Goal: Transaction & Acquisition: Book appointment/travel/reservation

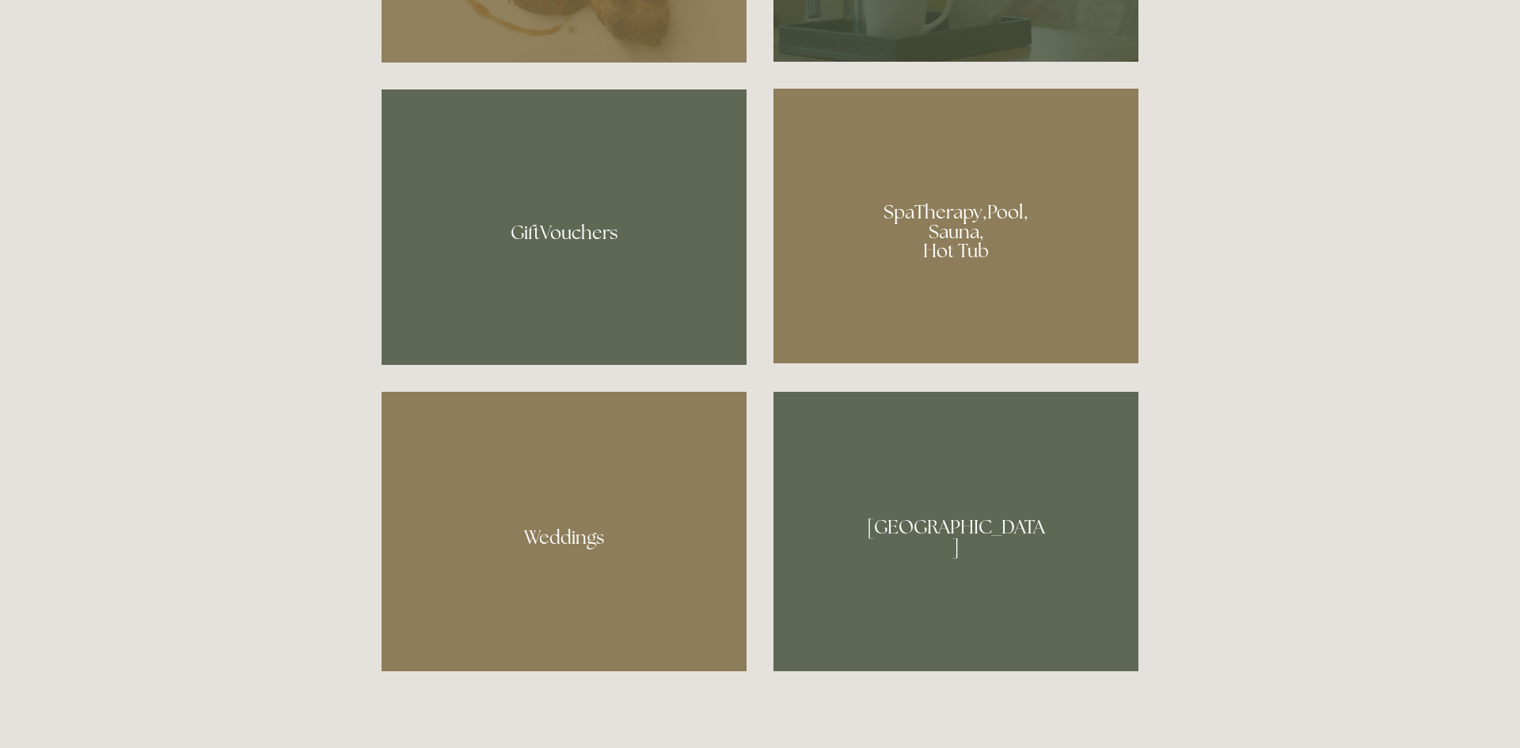
scroll to position [983, 0]
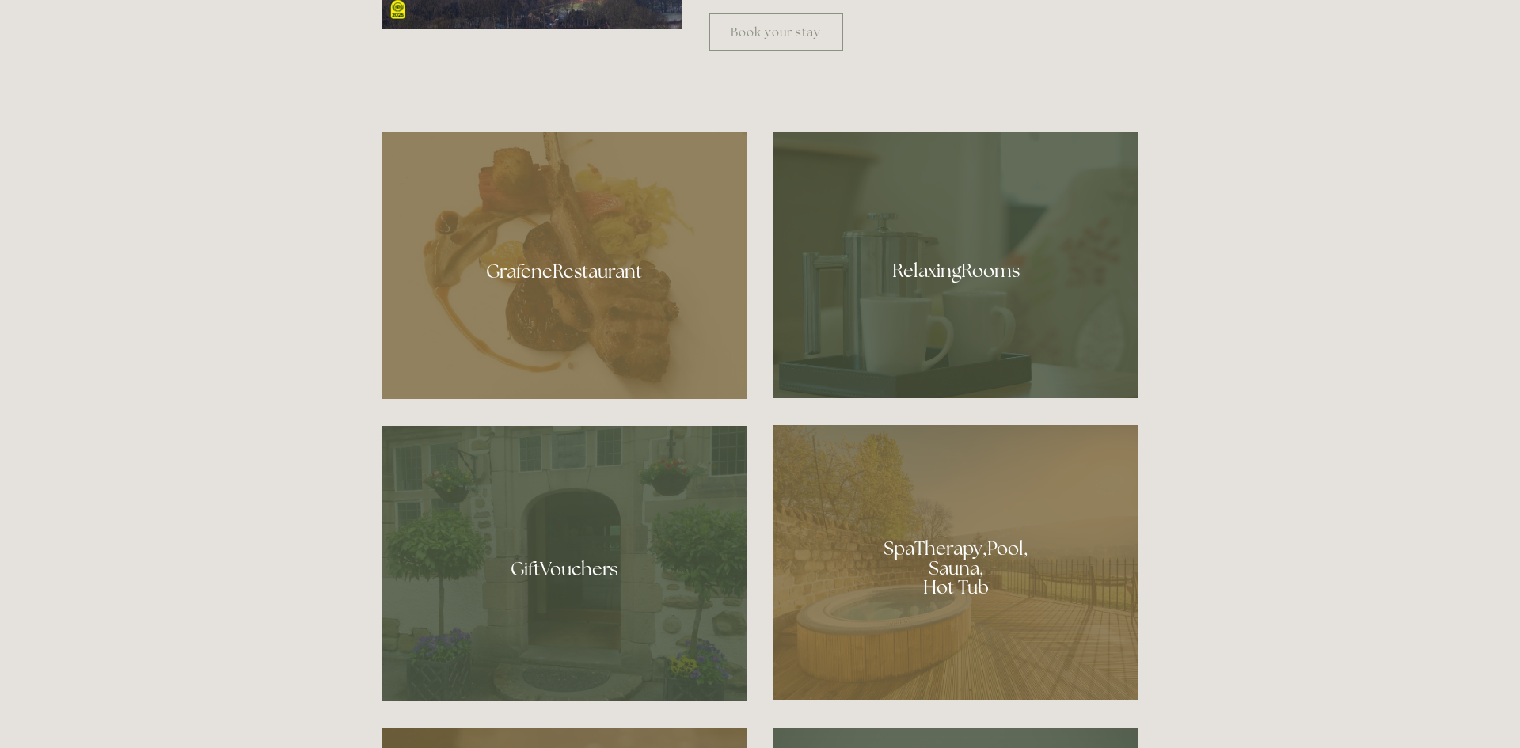
click at [570, 268] on div at bounding box center [564, 265] width 365 height 267
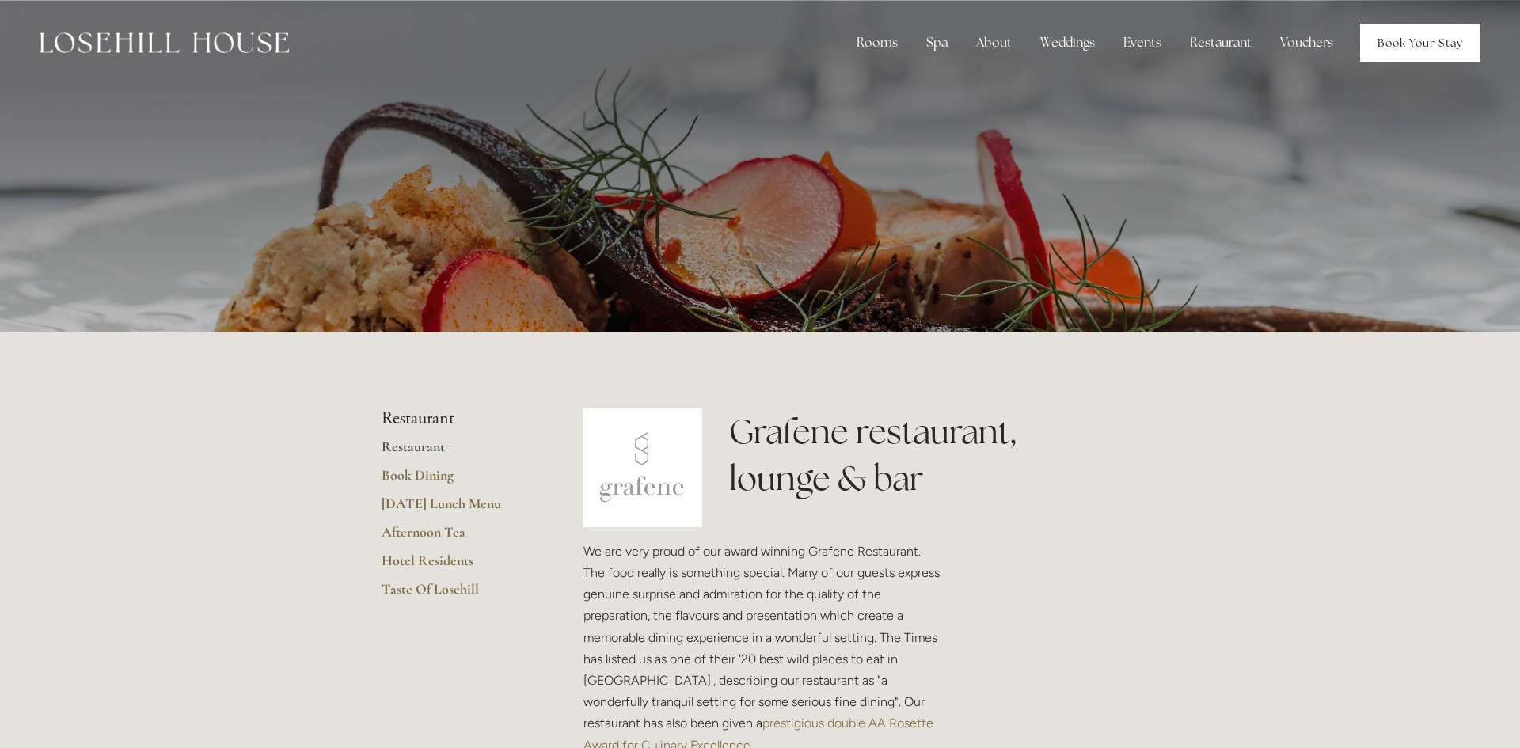
click at [1432, 43] on link "Book Your Stay" at bounding box center [1420, 43] width 120 height 38
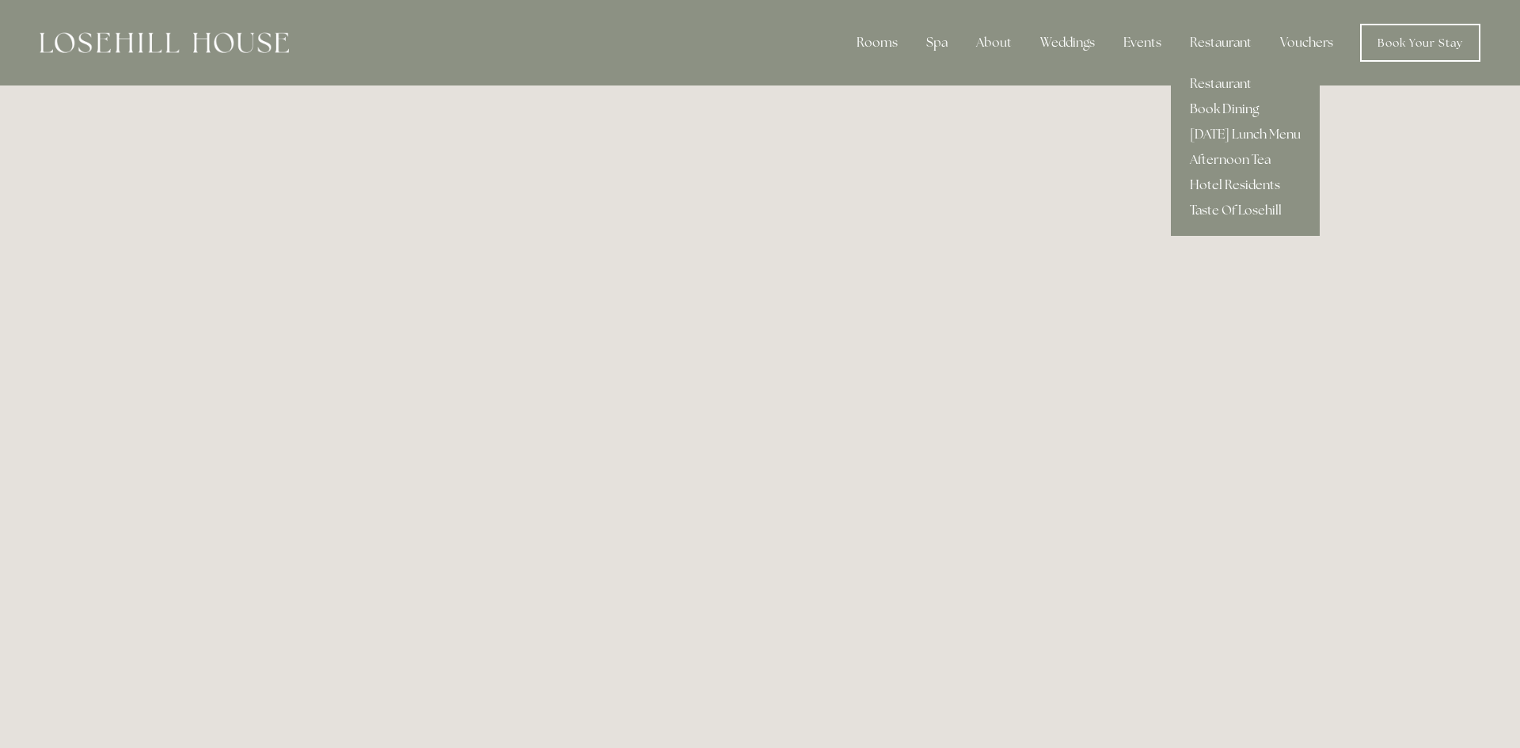
click at [1208, 105] on link "Book Dining" at bounding box center [1245, 109] width 149 height 25
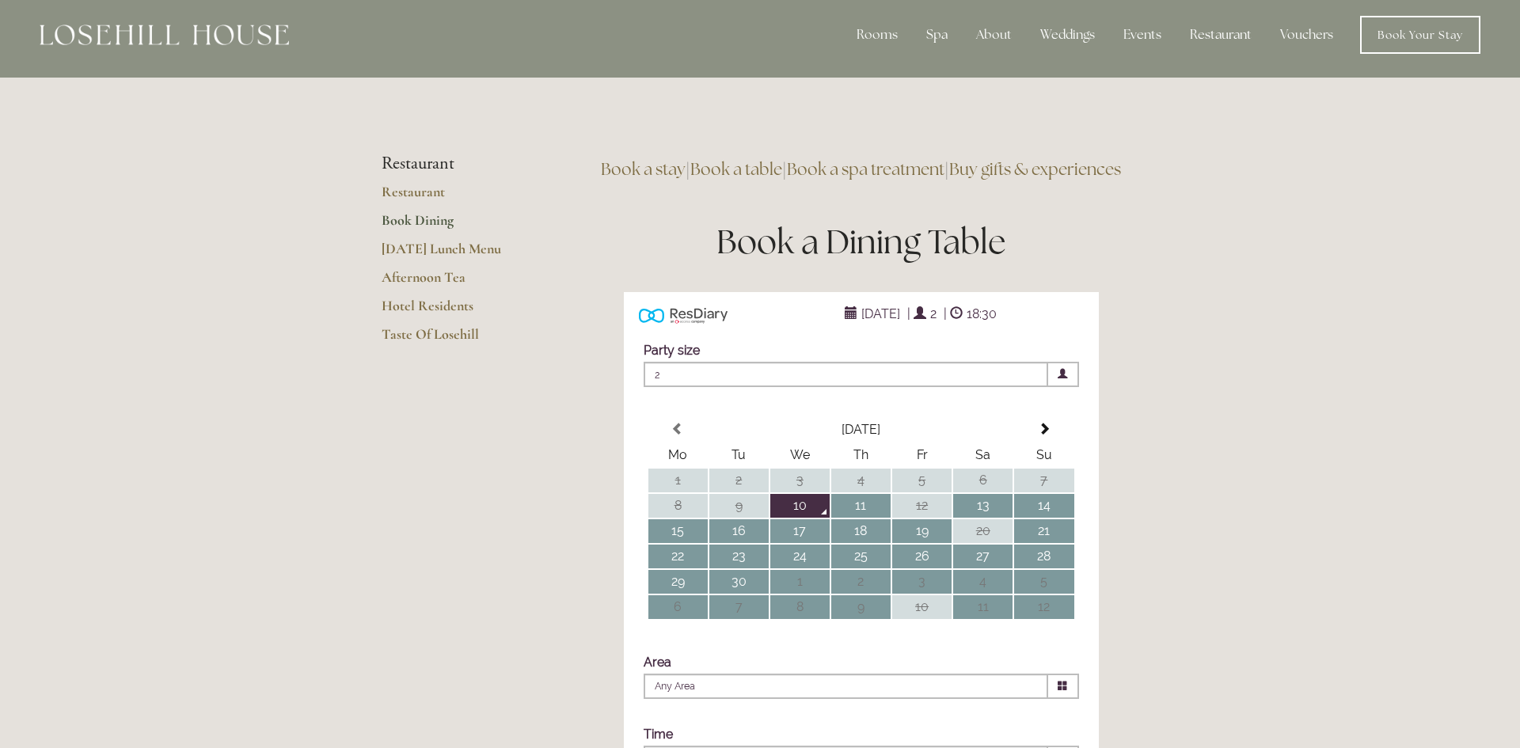
scroll to position [16, 0]
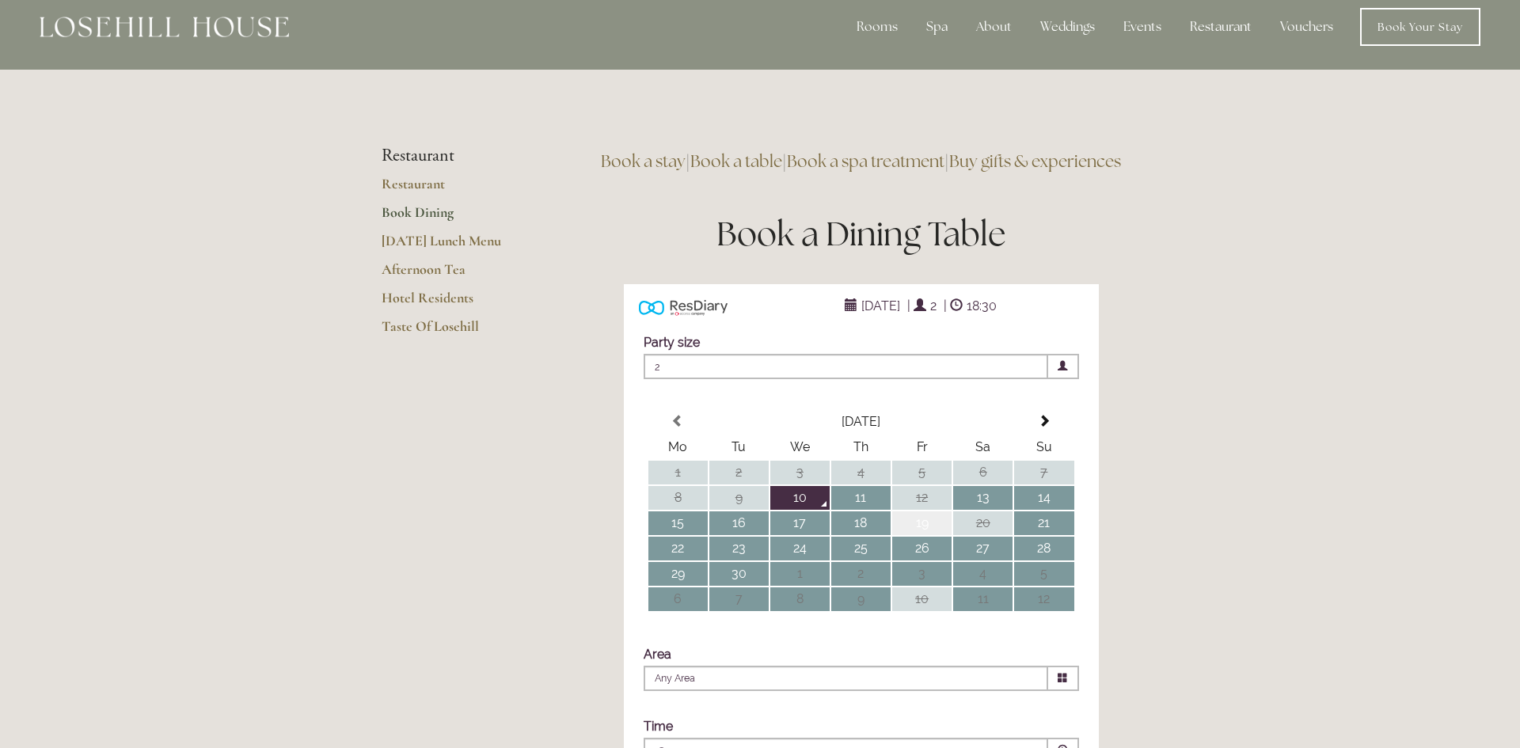
click at [914, 535] on td "19" at bounding box center [921, 524] width 59 height 24
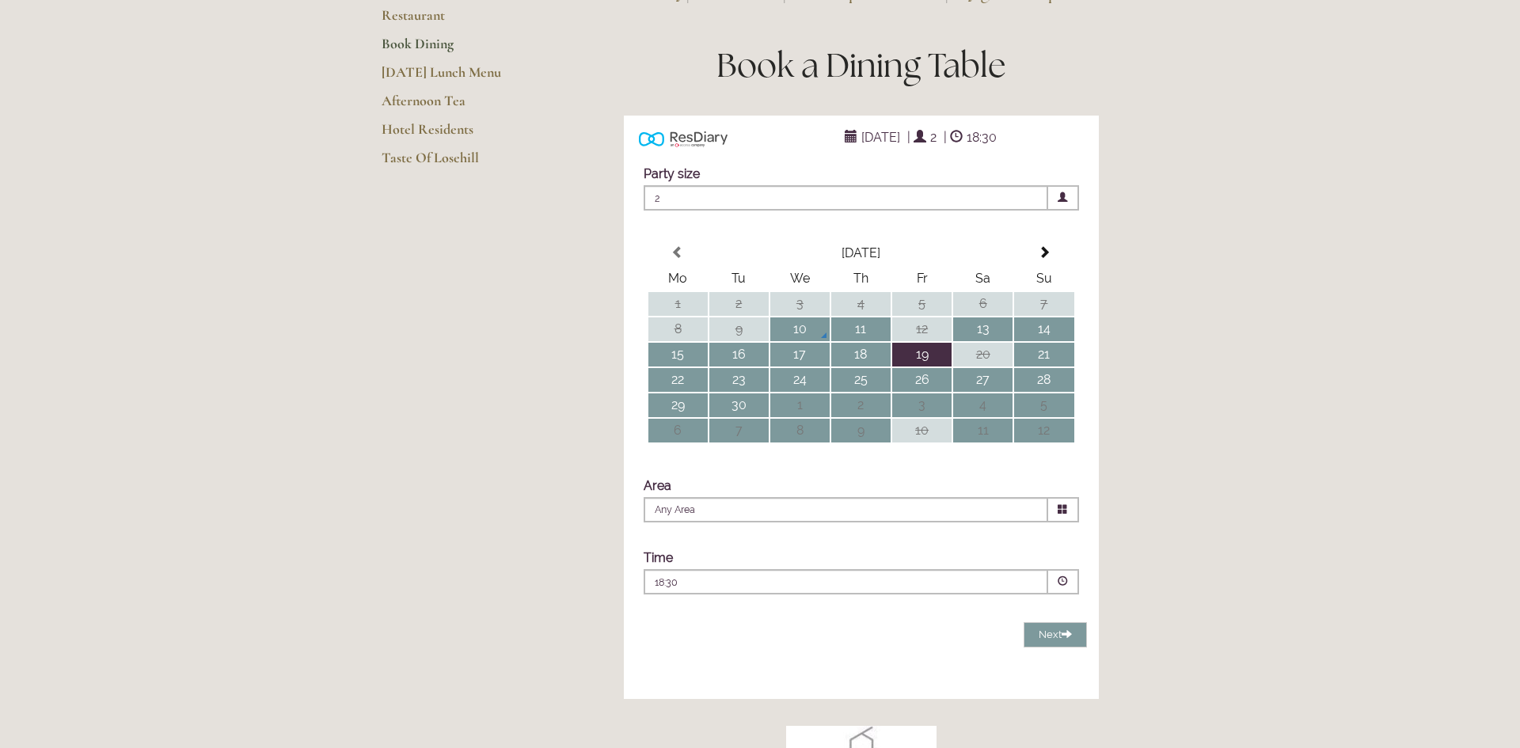
scroll to position [209, 0]
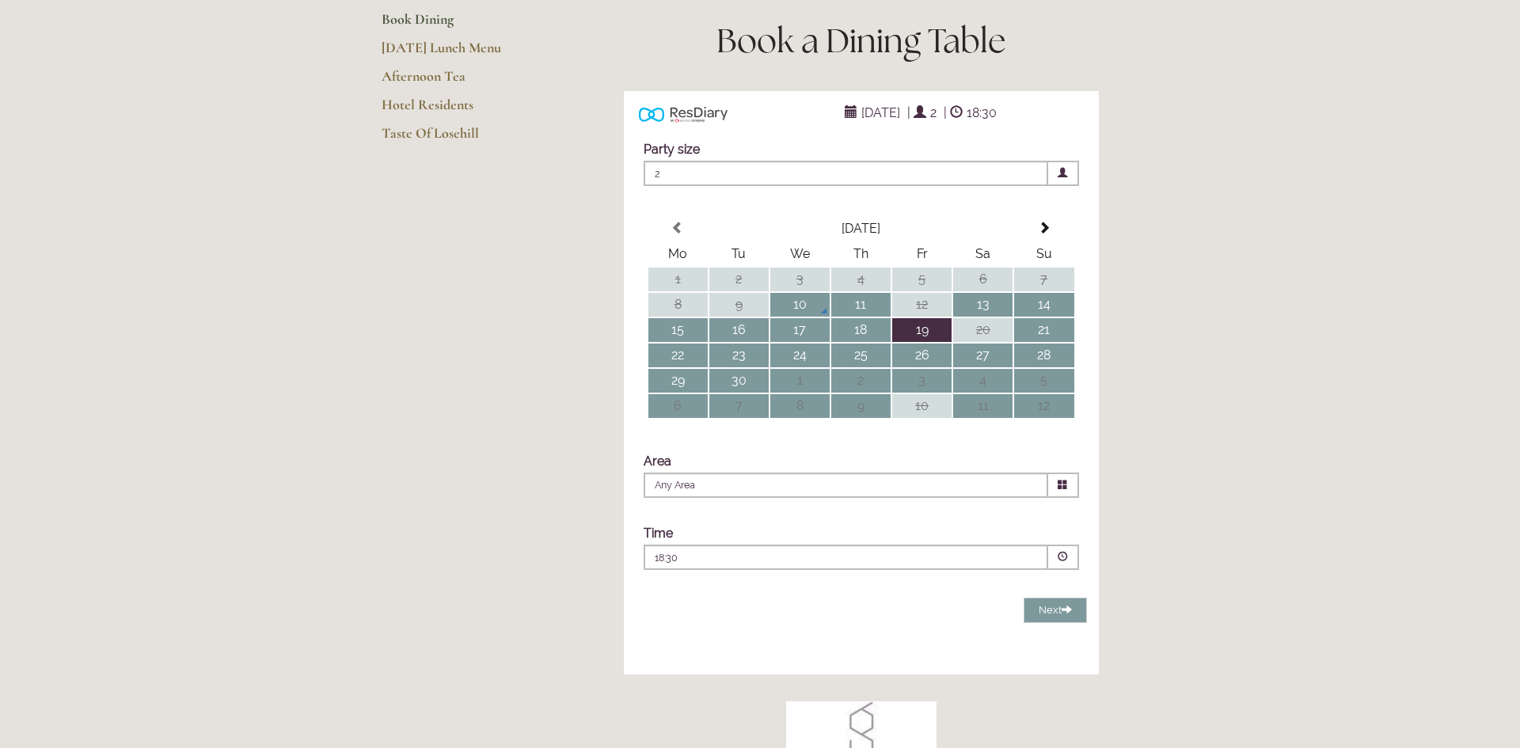
click at [1065, 490] on icon at bounding box center [1063, 485] width 10 height 10
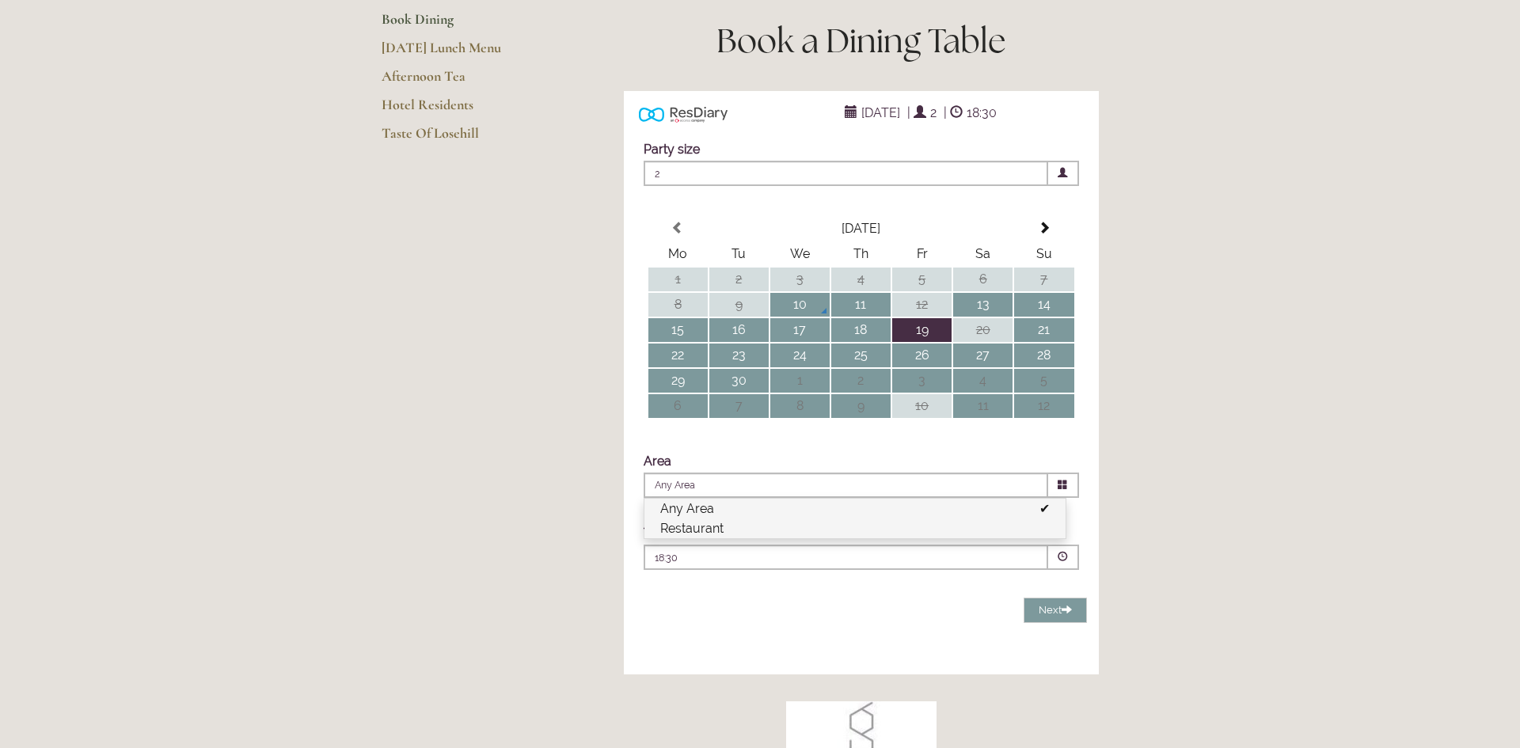
click at [712, 538] on li "Restaurant" at bounding box center [855, 529] width 421 height 20
type input "Restaurant"
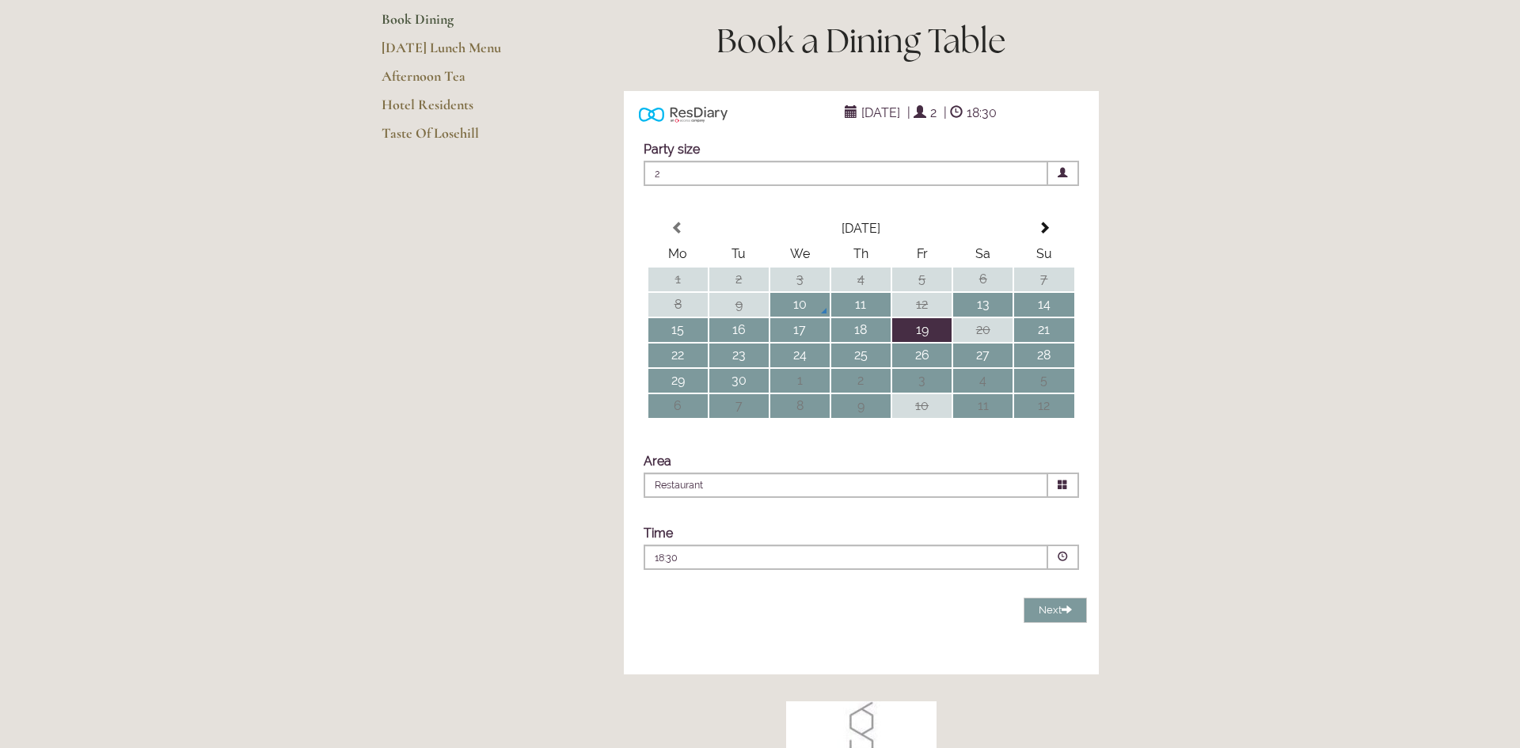
click at [1066, 562] on span at bounding box center [1063, 557] width 10 height 10
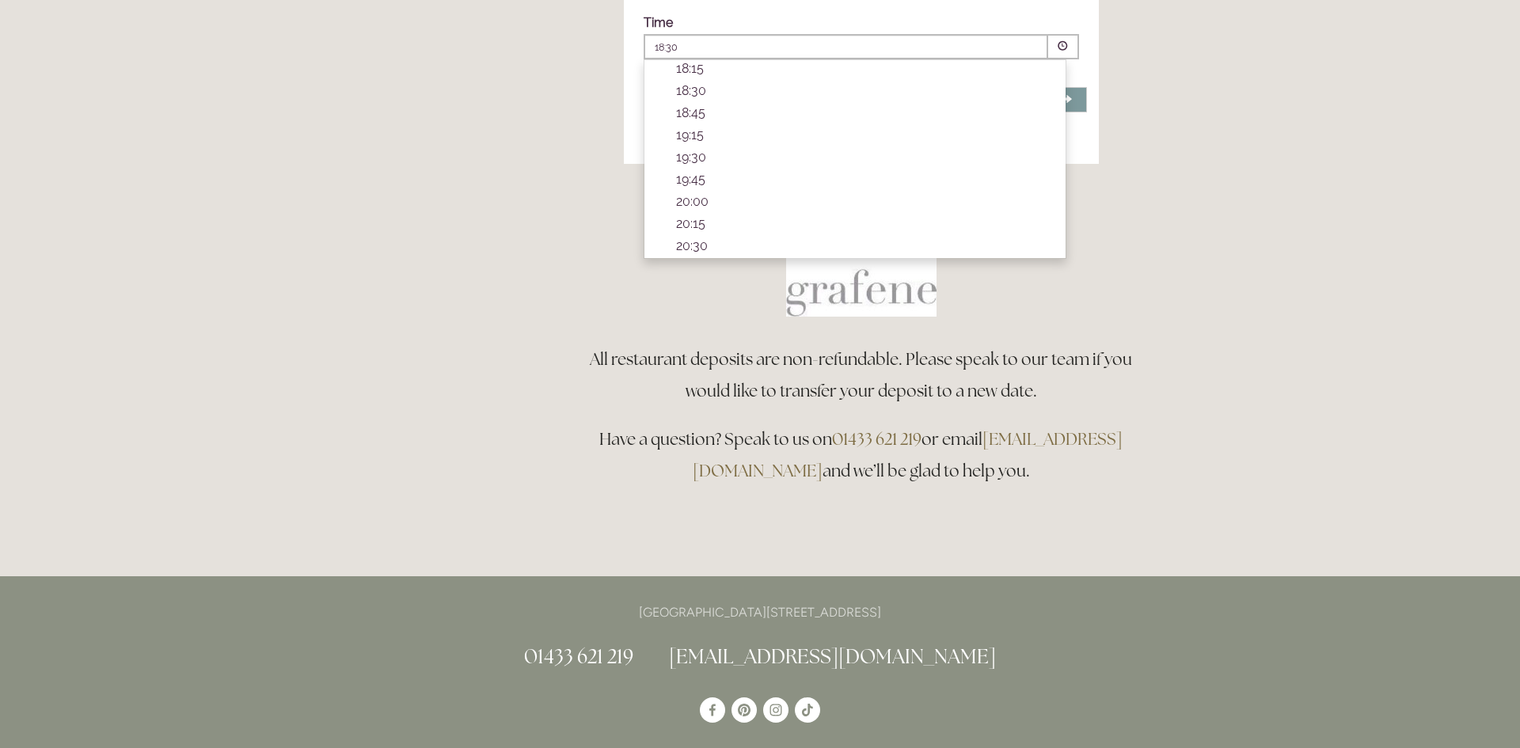
scroll to position [664, 0]
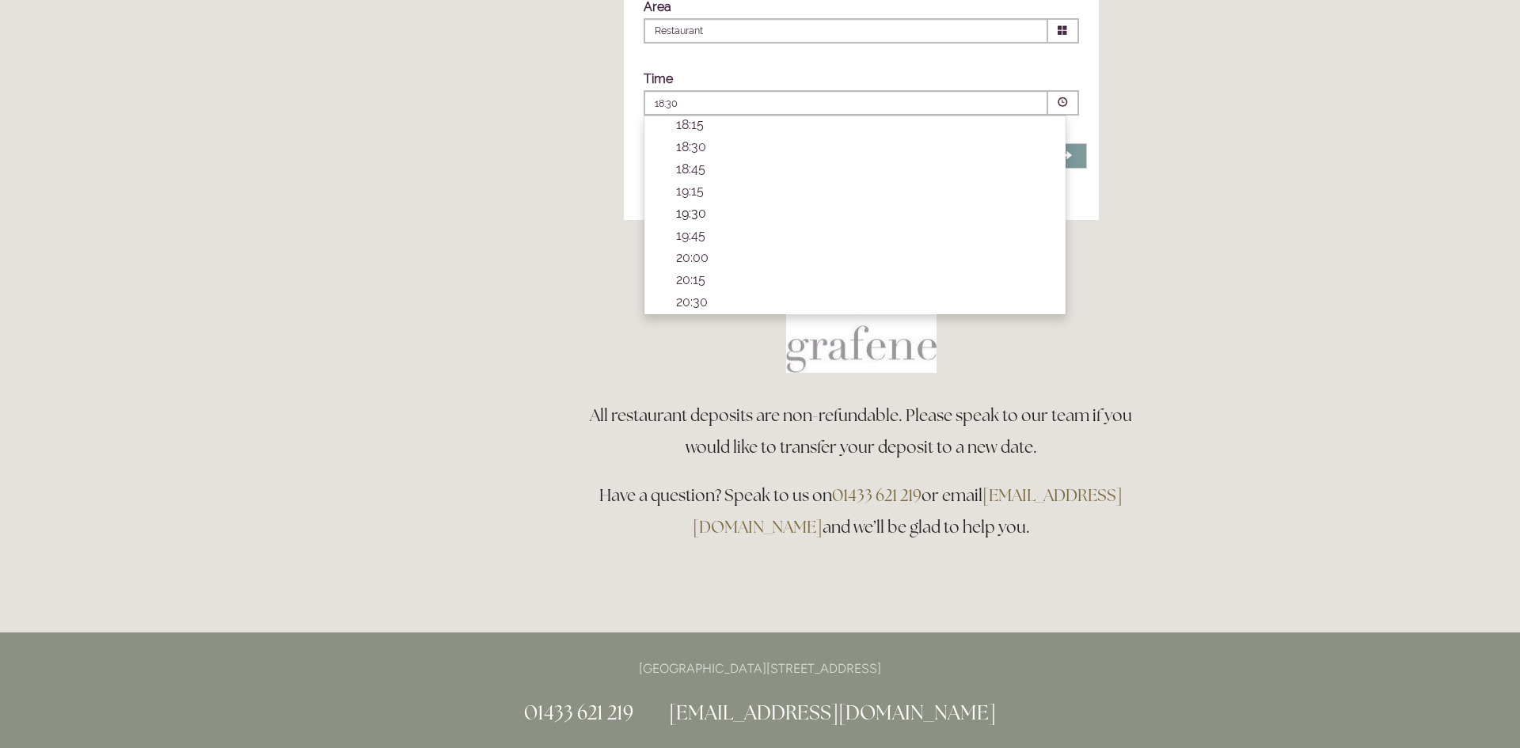
click at [703, 221] on p "19:30" at bounding box center [863, 213] width 374 height 15
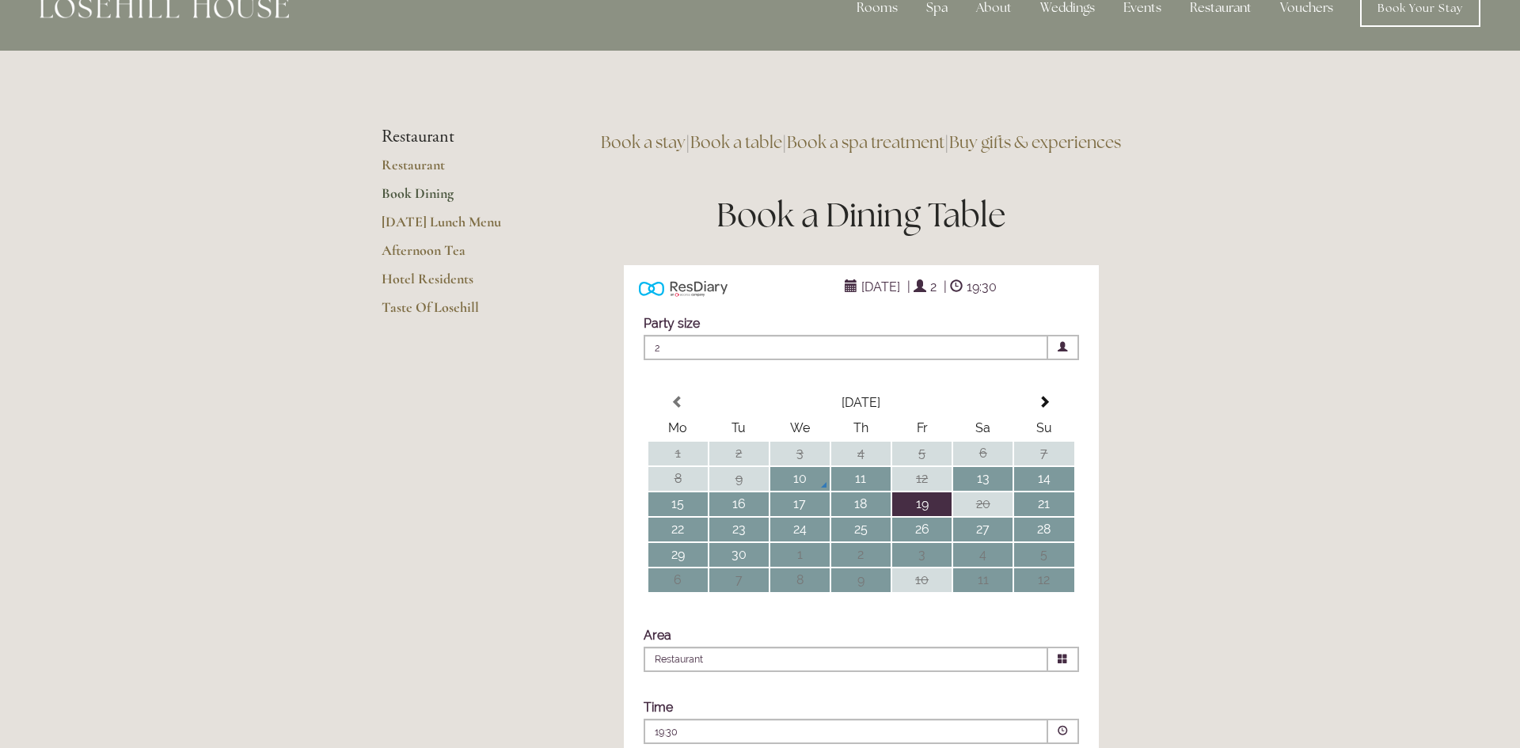
scroll to position [33, 0]
click at [437, 168] on link "Restaurant" at bounding box center [457, 172] width 151 height 29
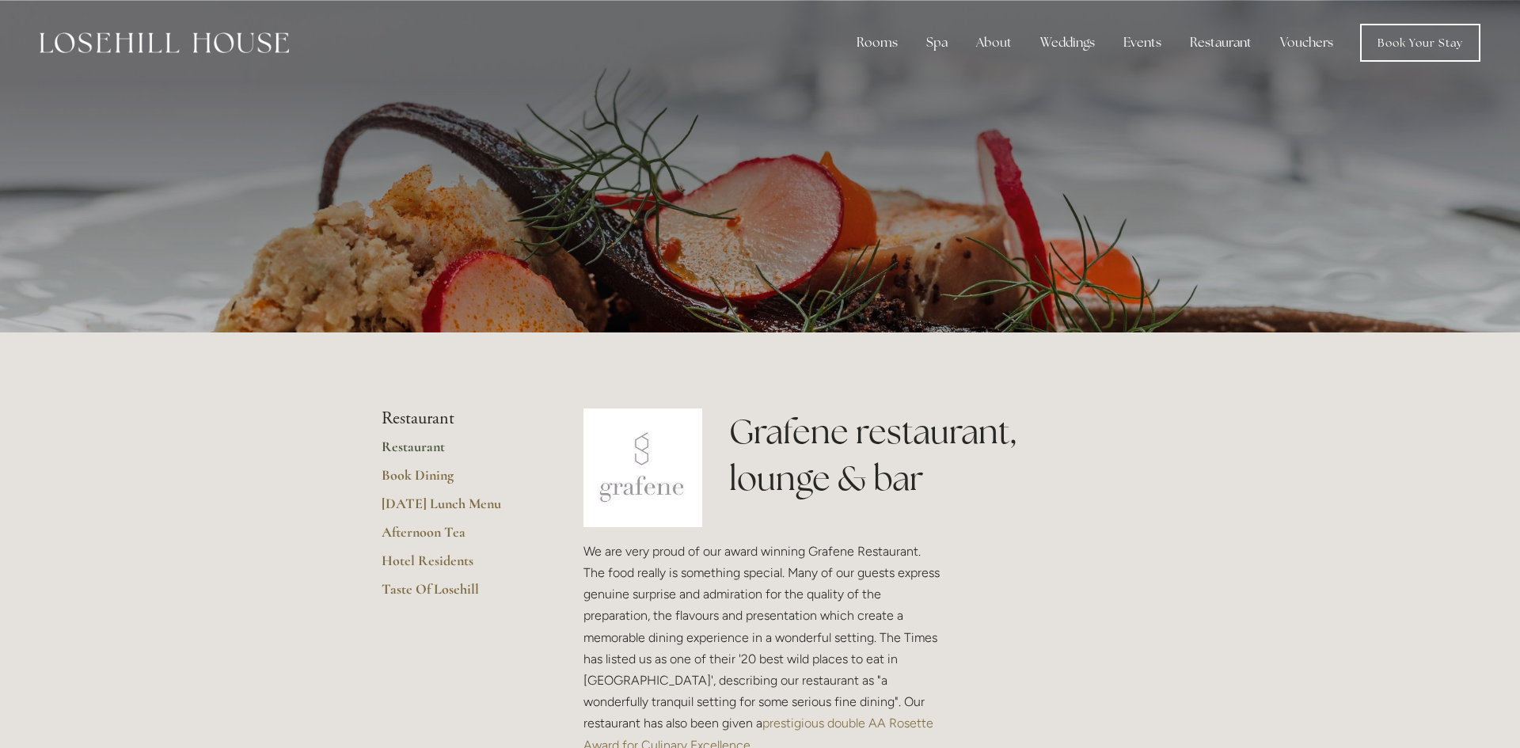
click at [405, 447] on link "Restaurant" at bounding box center [457, 452] width 151 height 29
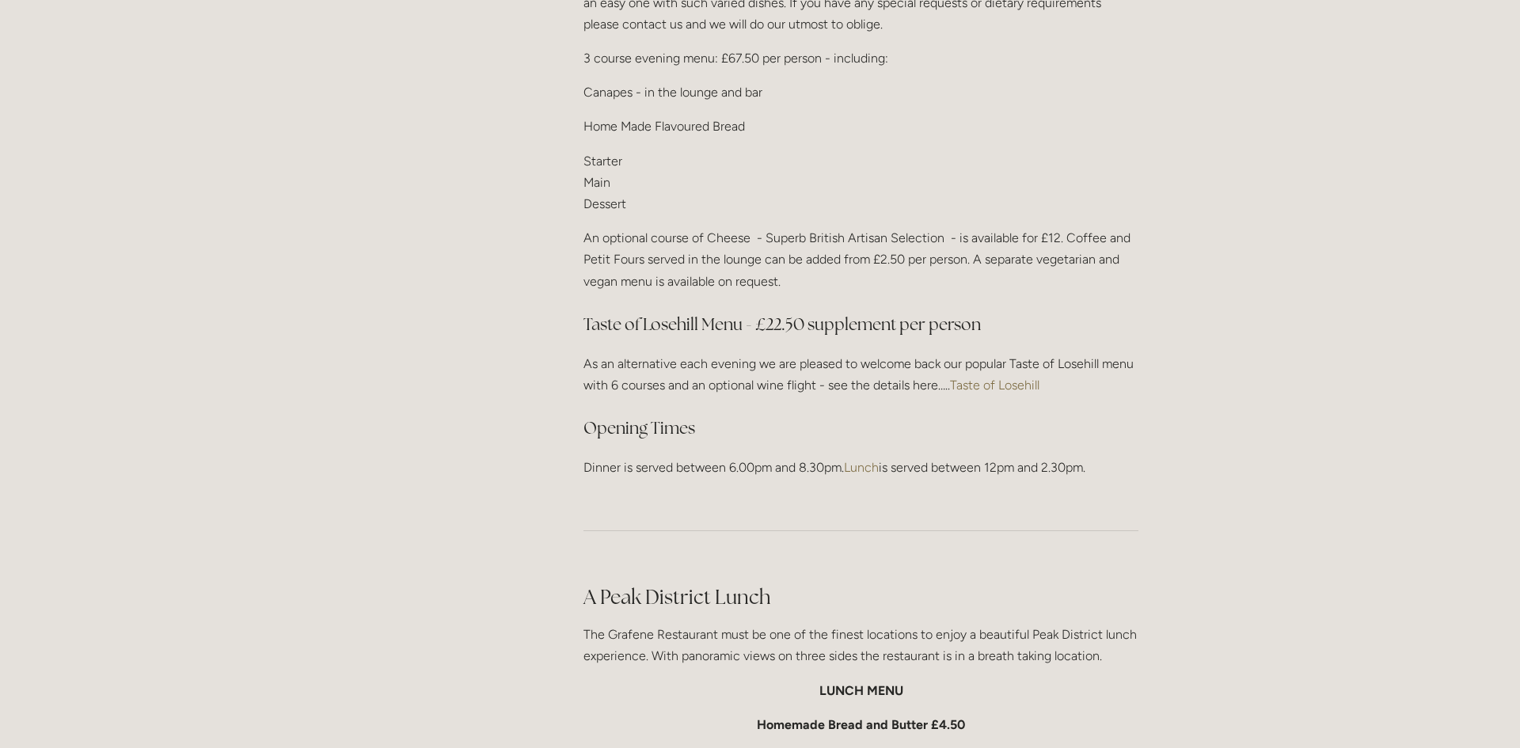
scroll to position [2022, 0]
click at [1013, 382] on link "Taste of Losehill" at bounding box center [994, 382] width 89 height 15
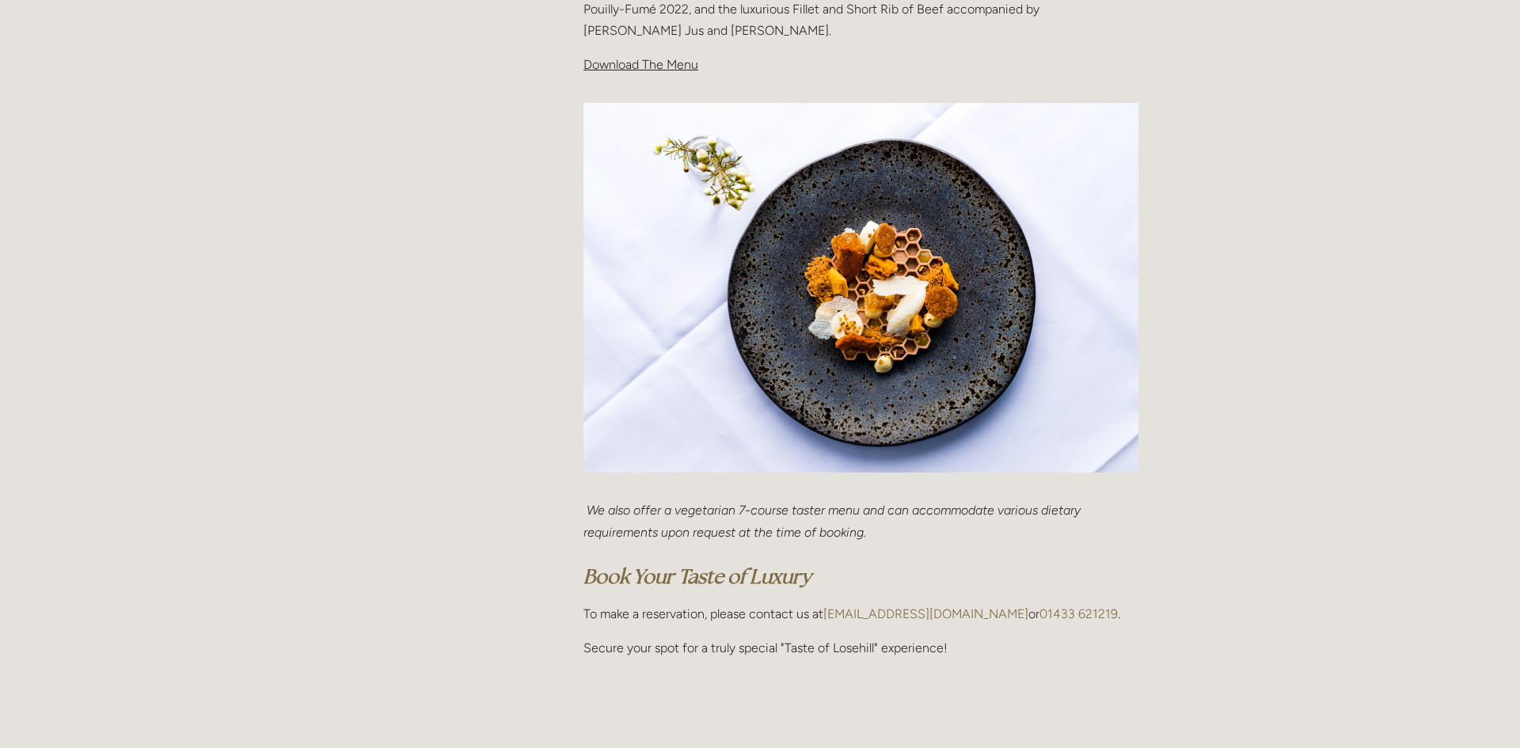
scroll to position [627, 0]
click at [667, 67] on span "Download The Menu" at bounding box center [641, 66] width 115 height 15
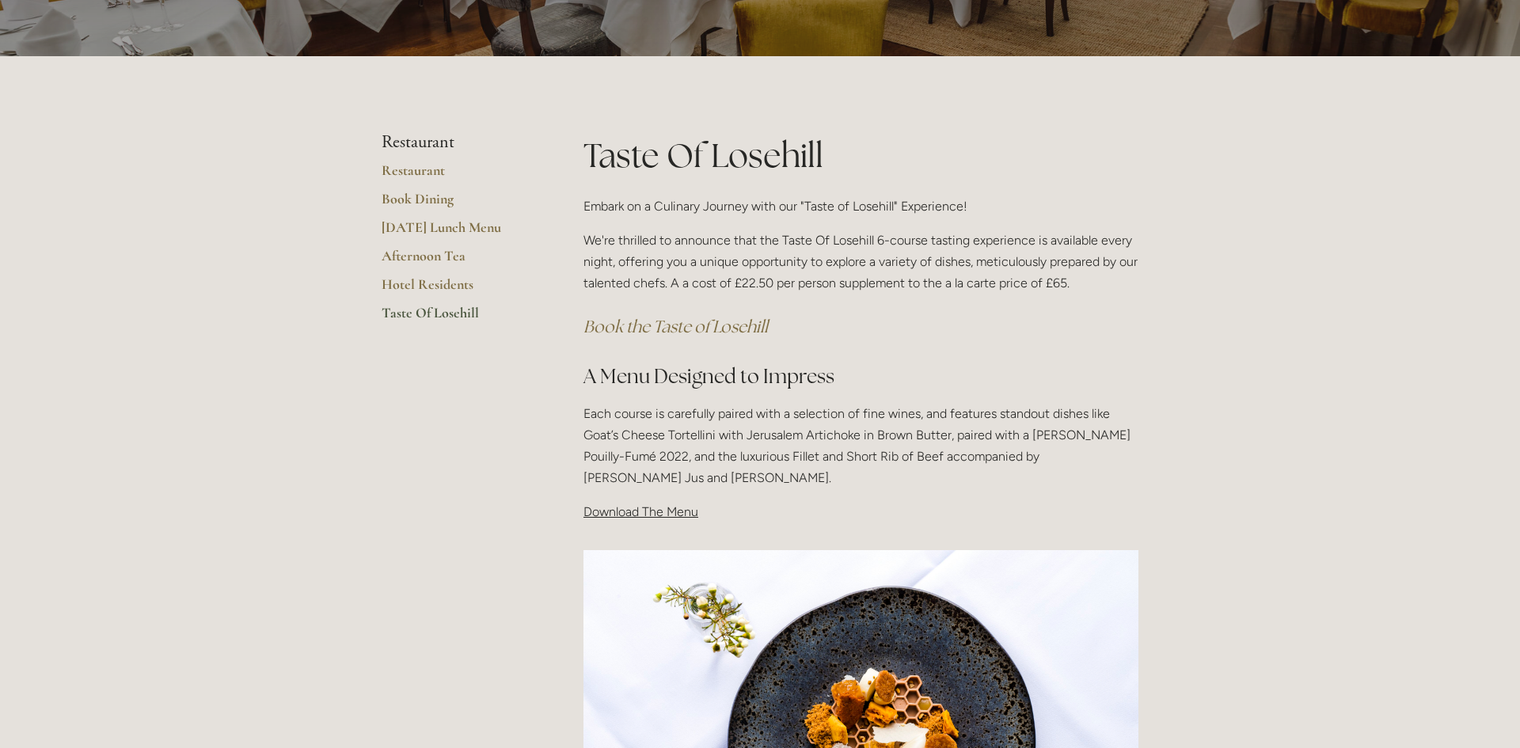
scroll to position [172, 0]
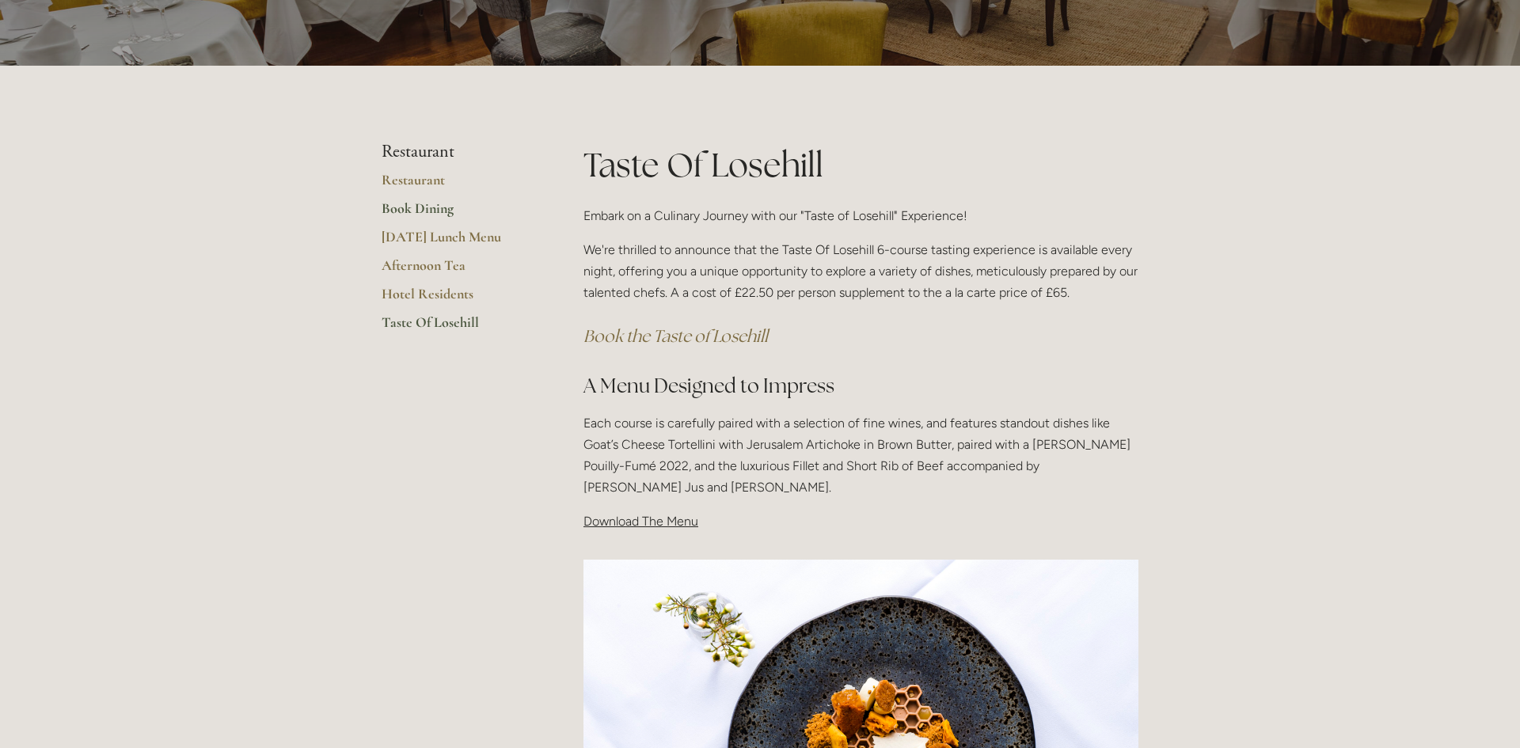
click at [417, 206] on link "Book Dining" at bounding box center [457, 214] width 151 height 29
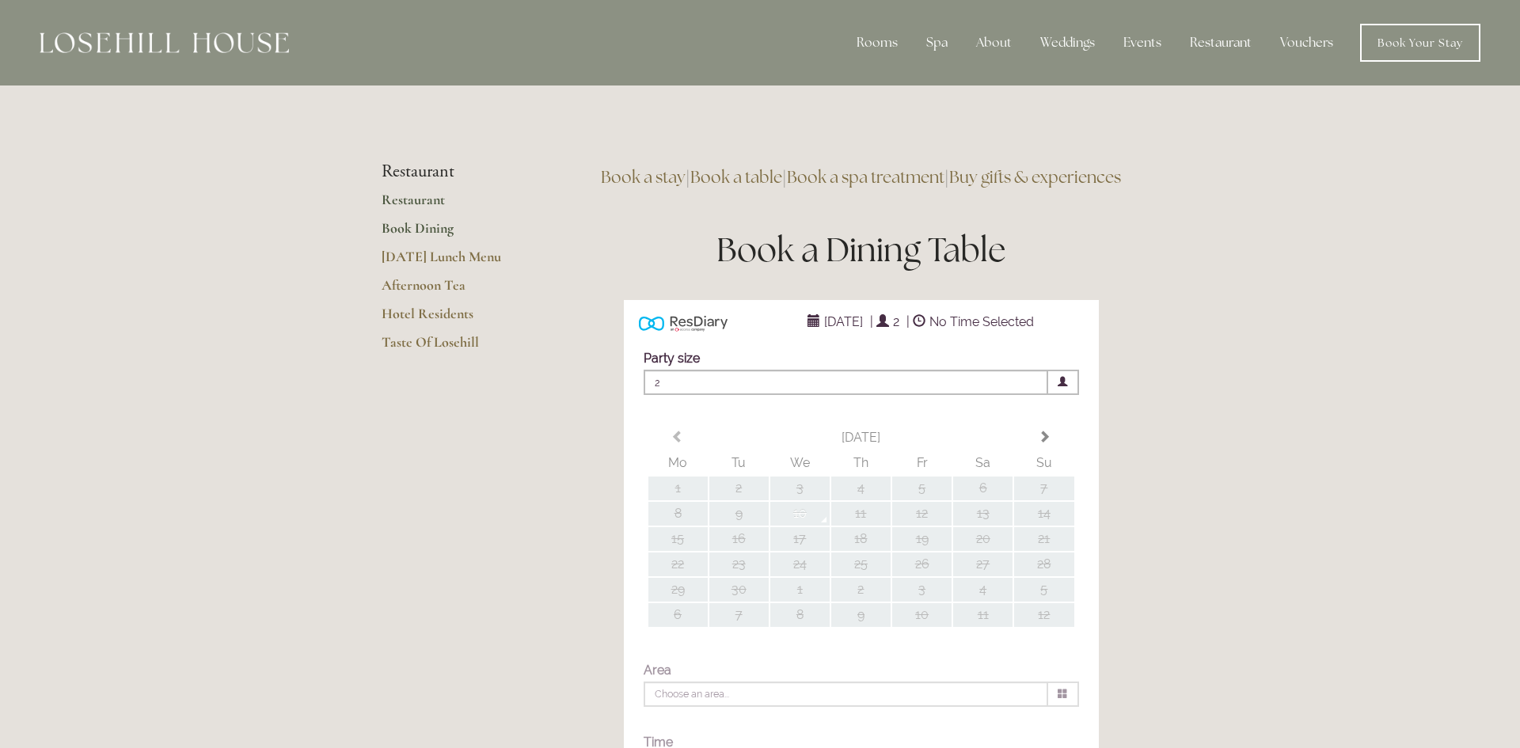
type input "Any Area"
